Goal: Transaction & Acquisition: Register for event/course

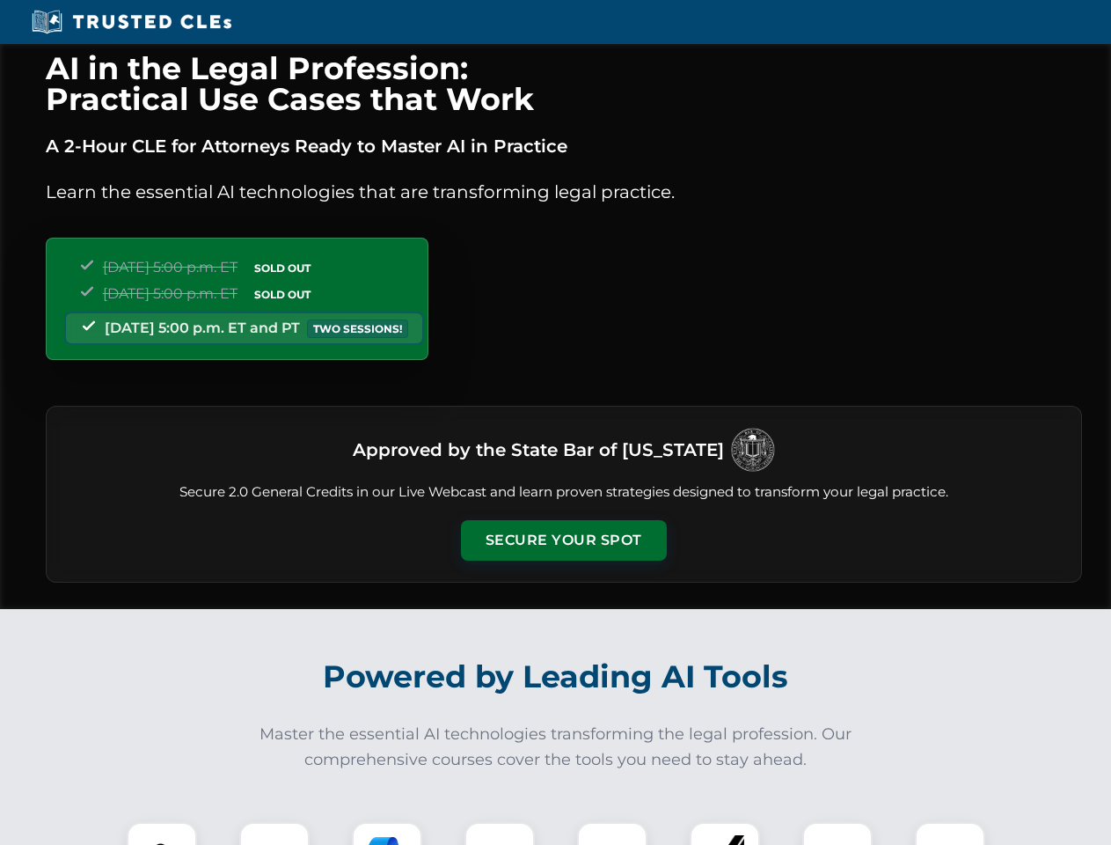
click at [563, 540] on button "Secure Your Spot" at bounding box center [564, 540] width 206 height 40
click at [162, 833] on img at bounding box center [161, 856] width 51 height 51
click at [275, 833] on div at bounding box center [274, 857] width 70 height 70
